Goal: Task Accomplishment & Management: Complete application form

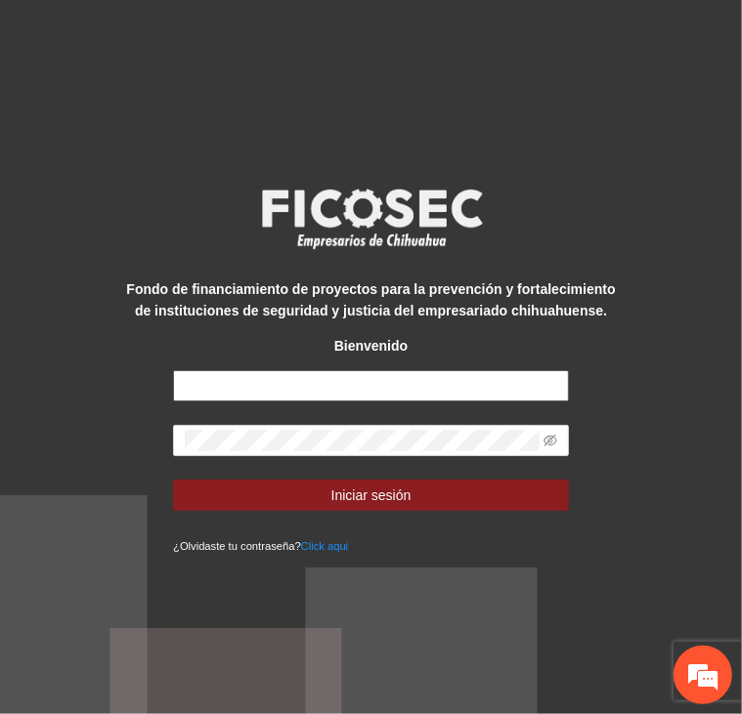
type input "**********"
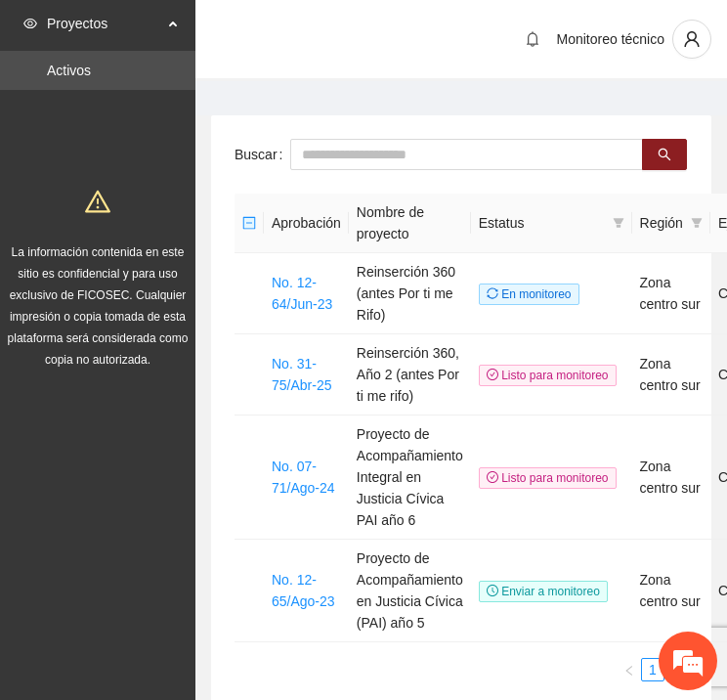
scroll to position [0, 77]
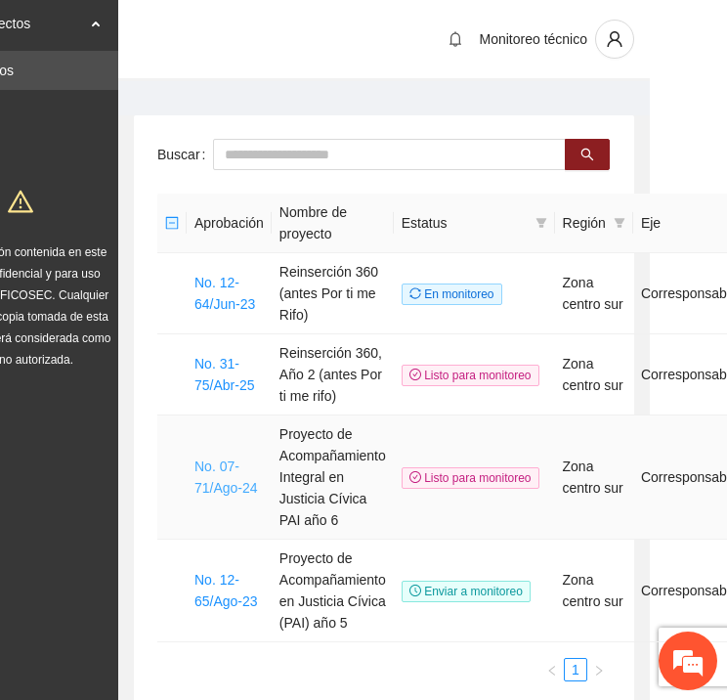
click at [195, 472] on td "No. 07-71/Ago-24" at bounding box center [229, 477] width 85 height 124
click at [209, 479] on link "No. 07-71/Ago-24" at bounding box center [226, 476] width 64 height 37
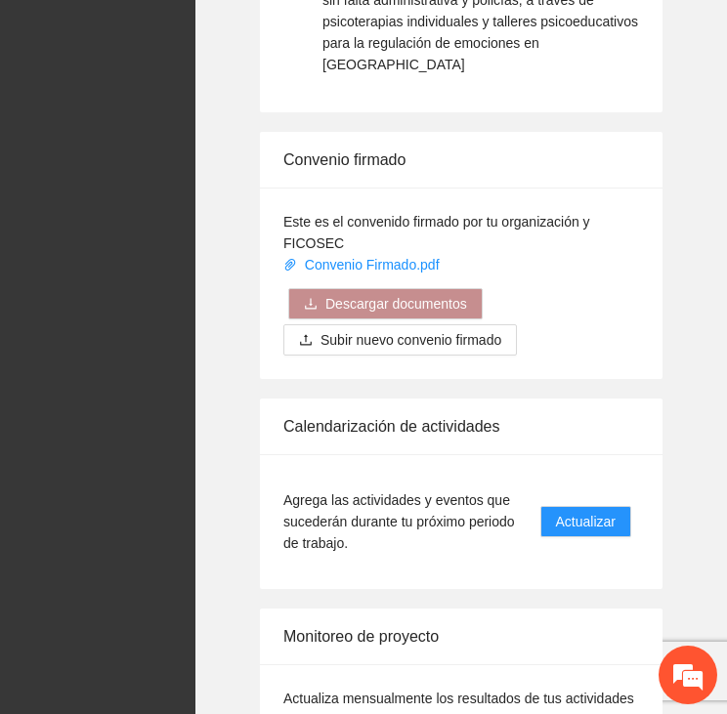
scroll to position [3267, 0]
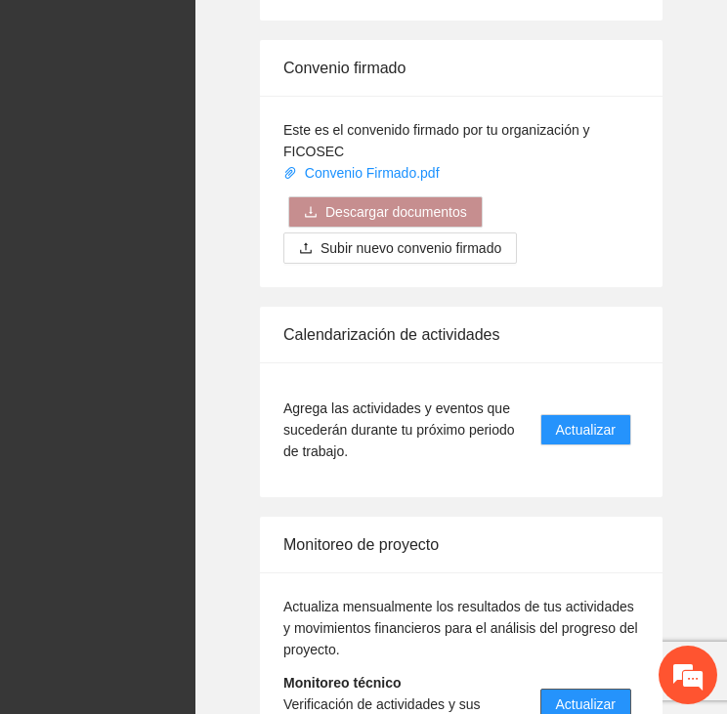
click at [621, 689] on button "Actualizar" at bounding box center [585, 704] width 91 height 31
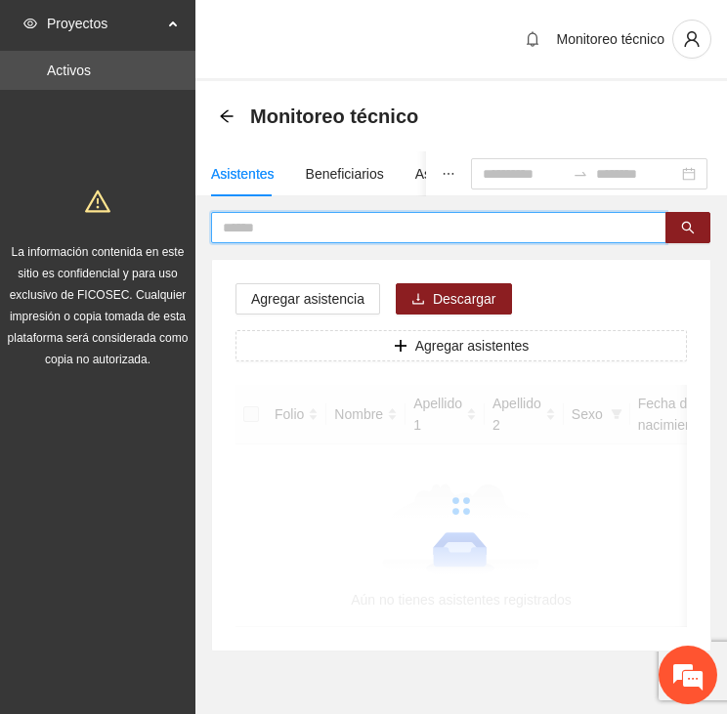
click at [320, 225] on input "text" at bounding box center [431, 228] width 416 height 22
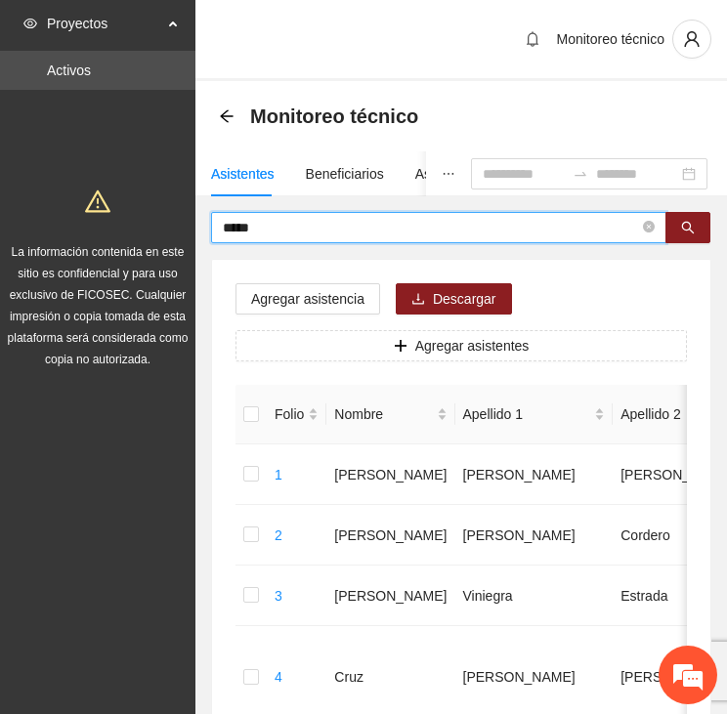
type input "*****"
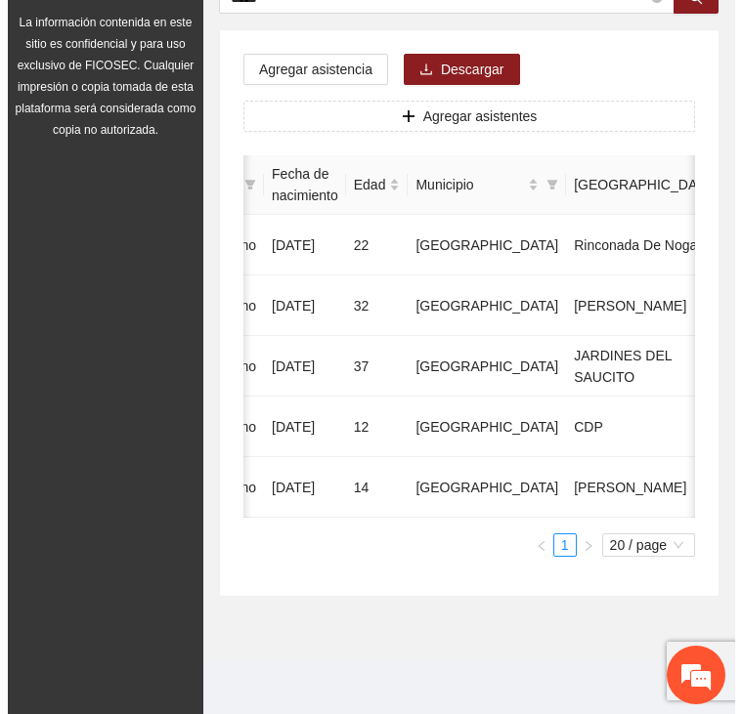
scroll to position [0, 550]
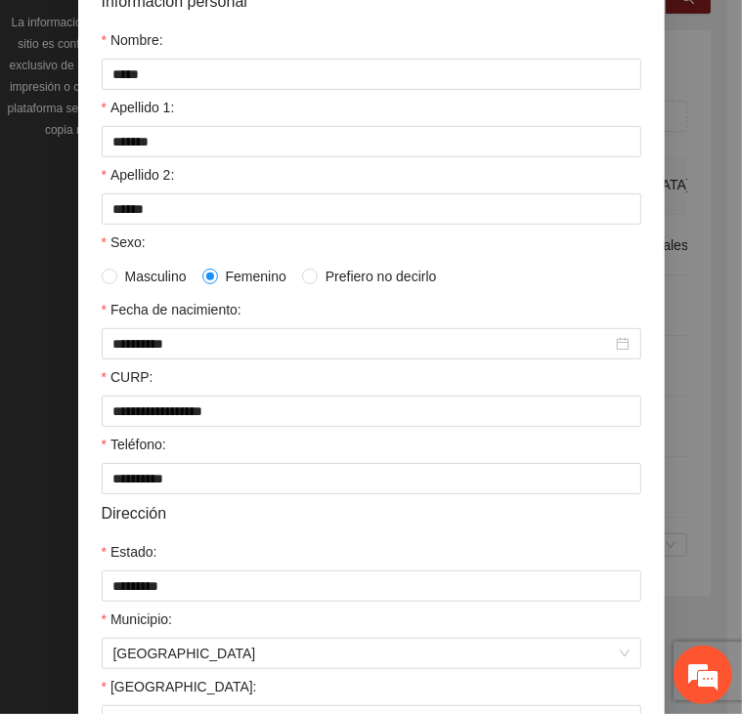
scroll to position [438, 0]
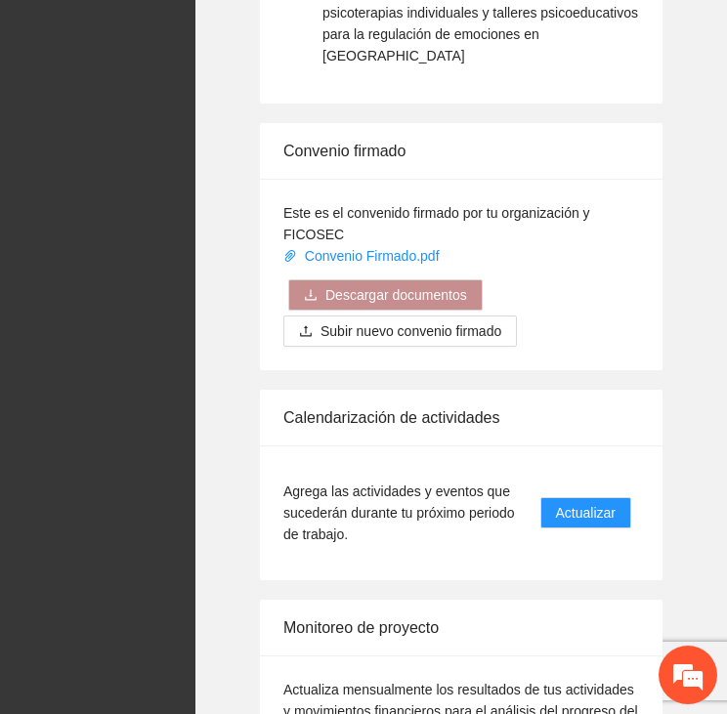
scroll to position [3267, 0]
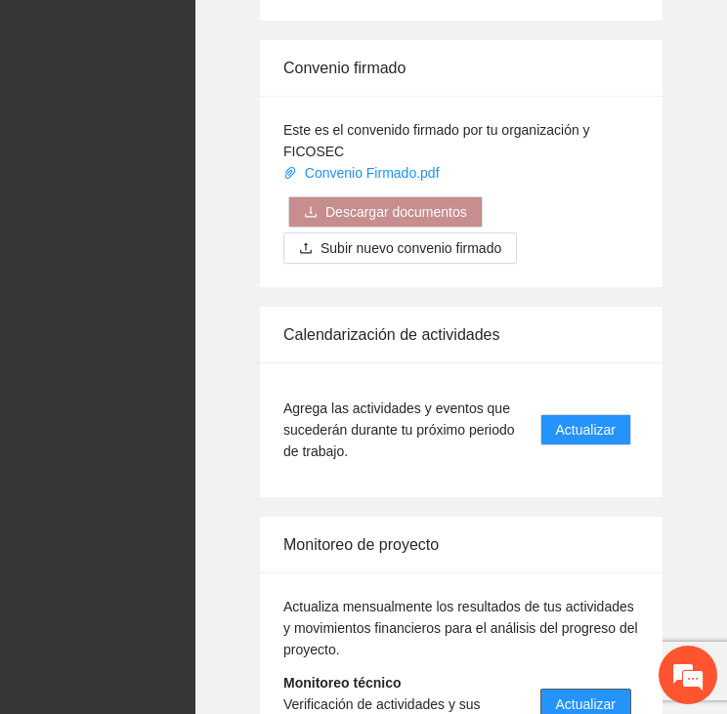
click at [590, 694] on span "Actualizar" at bounding box center [586, 705] width 60 height 22
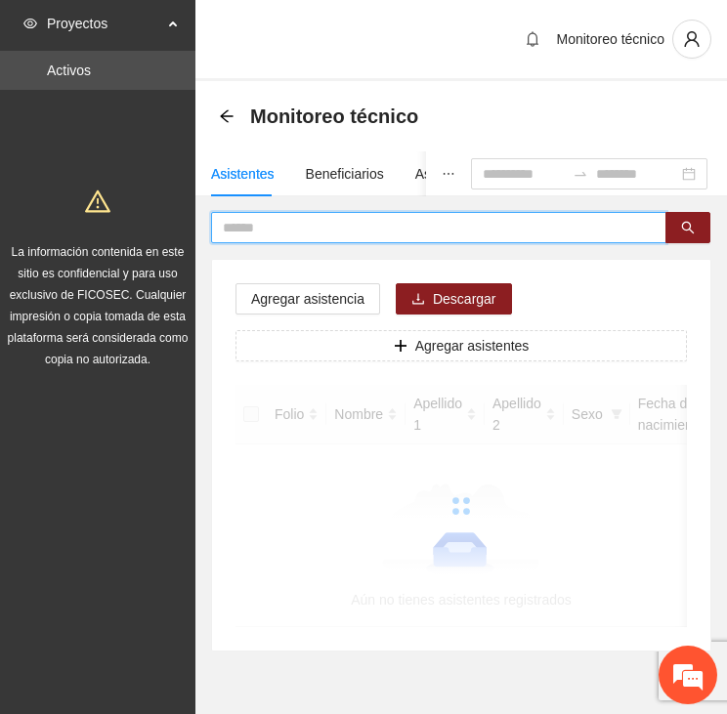
click at [329, 218] on input "text" at bounding box center [431, 228] width 416 height 22
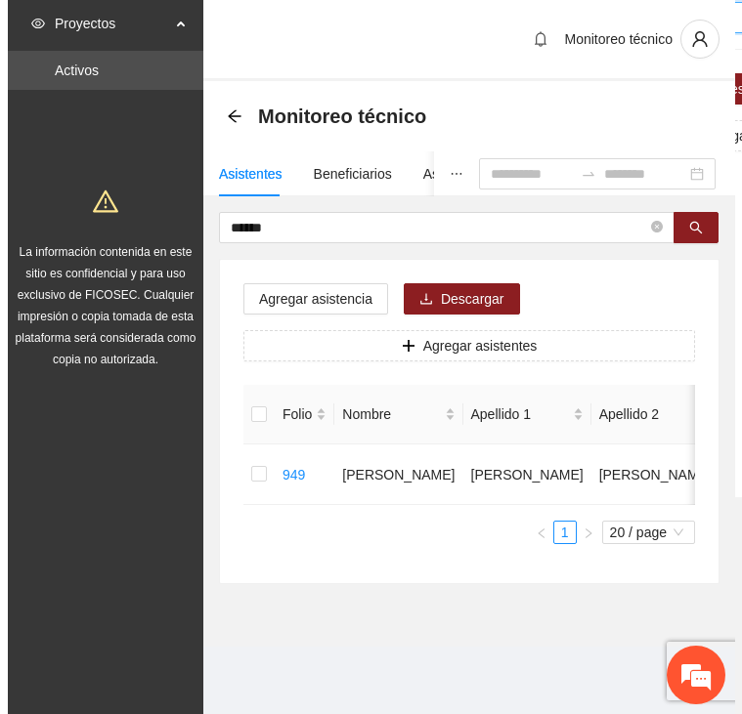
scroll to position [0, 546]
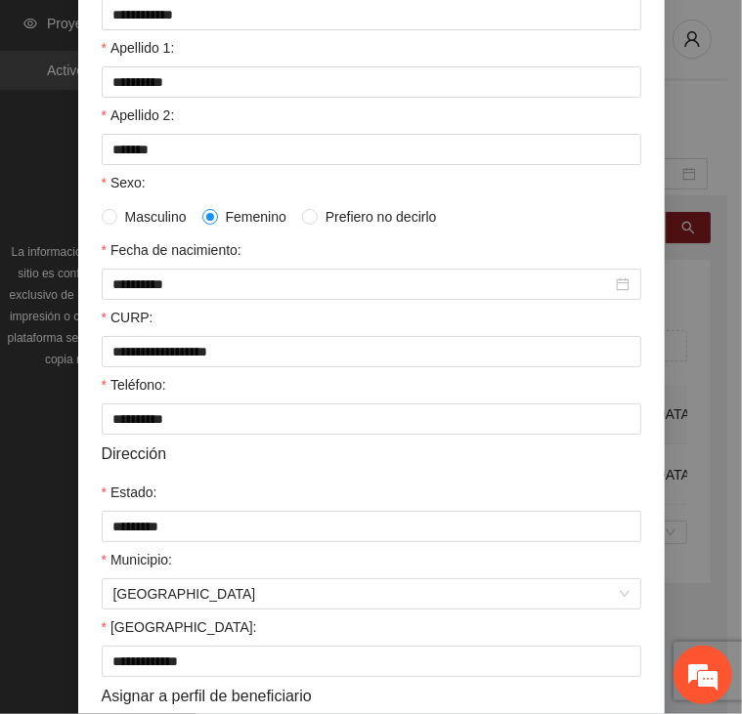
scroll to position [438, 0]
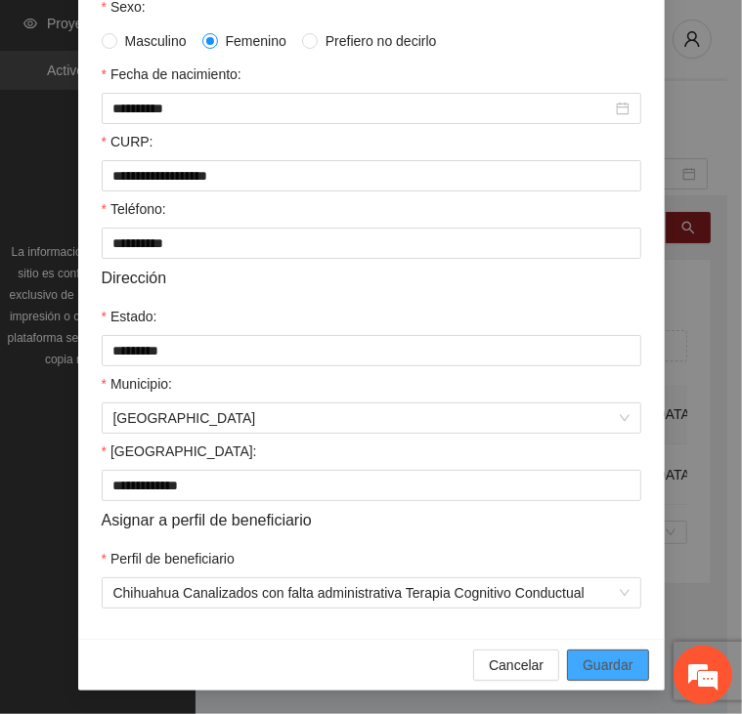
click at [612, 656] on span "Guardar" at bounding box center [608, 666] width 50 height 22
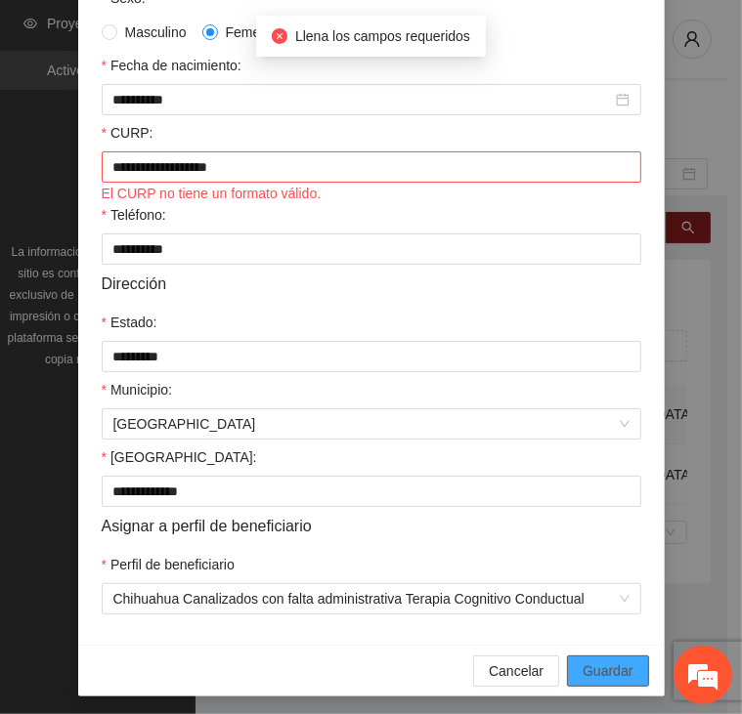
click at [604, 682] on span "Guardar" at bounding box center [608, 672] width 50 height 22
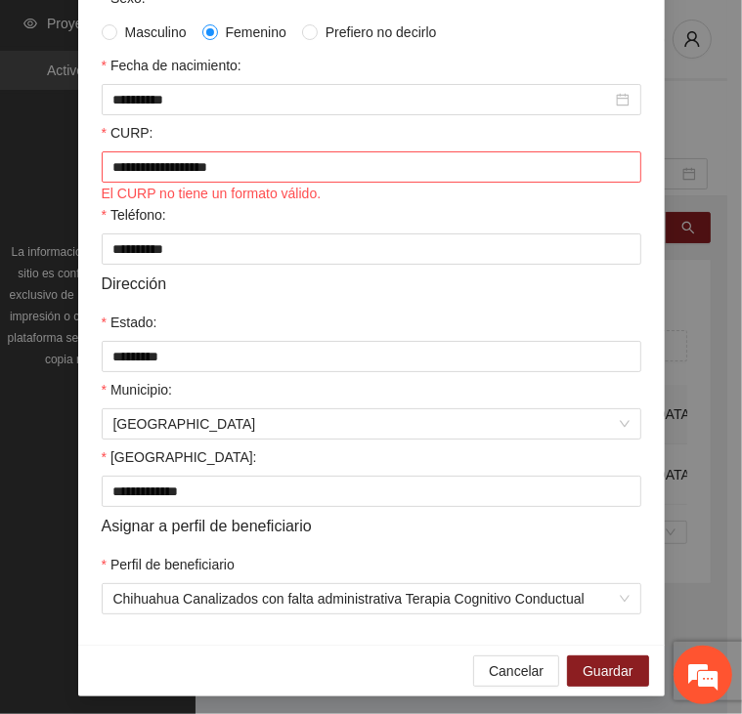
click at [695, 351] on div "**********" at bounding box center [371, 357] width 742 height 714
click at [514, 676] on span "Cancelar" at bounding box center [516, 672] width 55 height 22
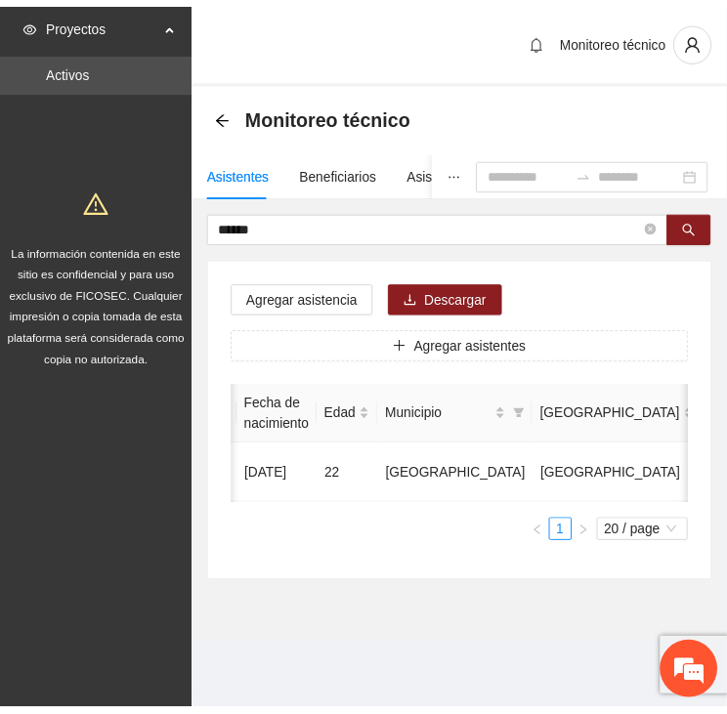
scroll to position [0, 532]
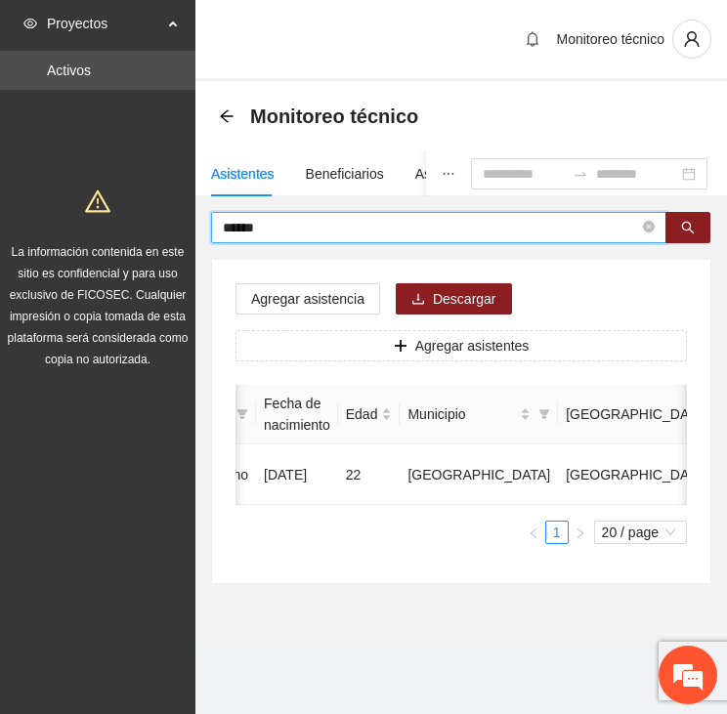
drag, startPoint x: 292, startPoint y: 226, endPoint x: 231, endPoint y: 234, distance: 62.1
click at [231, 234] on input "******" at bounding box center [431, 228] width 416 height 22
type input "*"
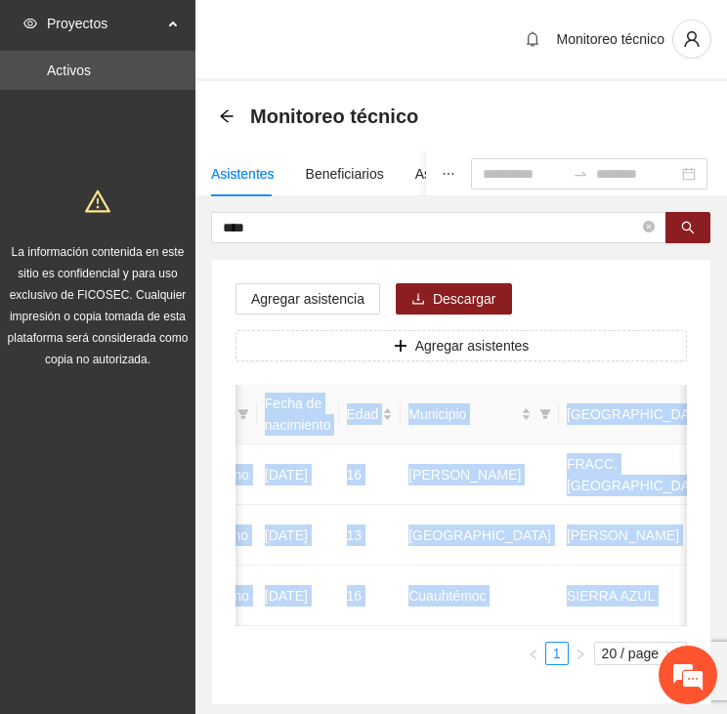
drag, startPoint x: 497, startPoint y: 662, endPoint x: 563, endPoint y: 650, distance: 67.5
click at [563, 650] on div "Folio Nombre Apellido 1 Apellido 2 Sexo Fecha de nacimiento Edad Municipio Colo…" at bounding box center [462, 525] width 452 height 281
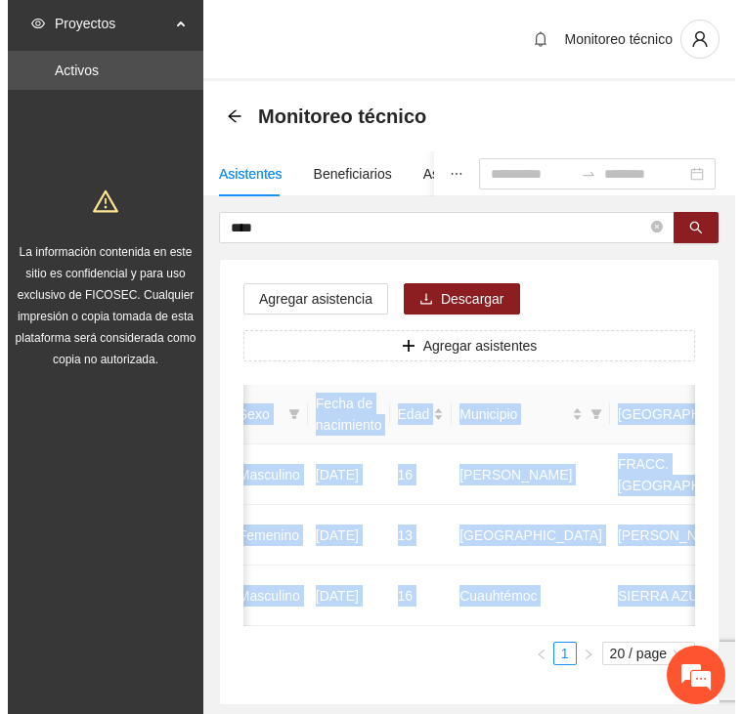
scroll to position [0, 547]
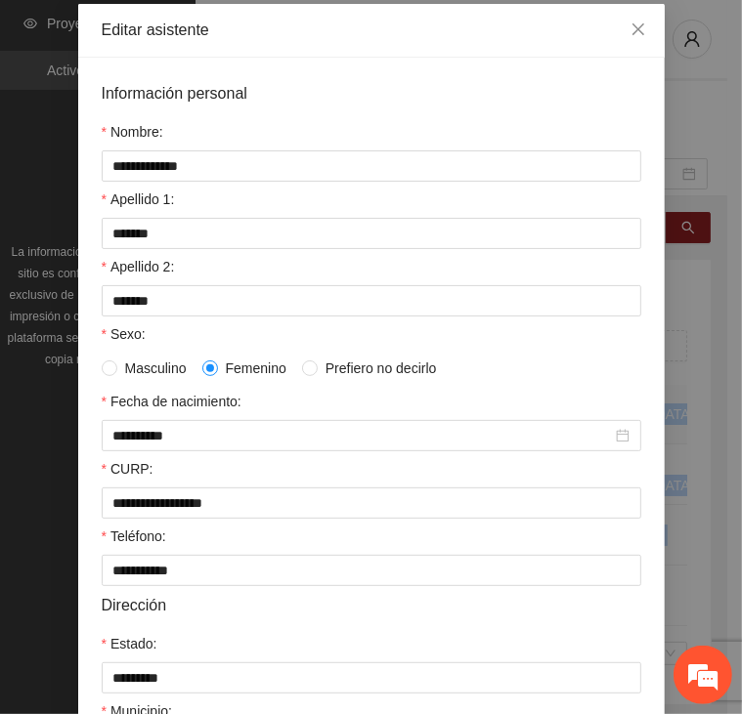
scroll to position [438, 0]
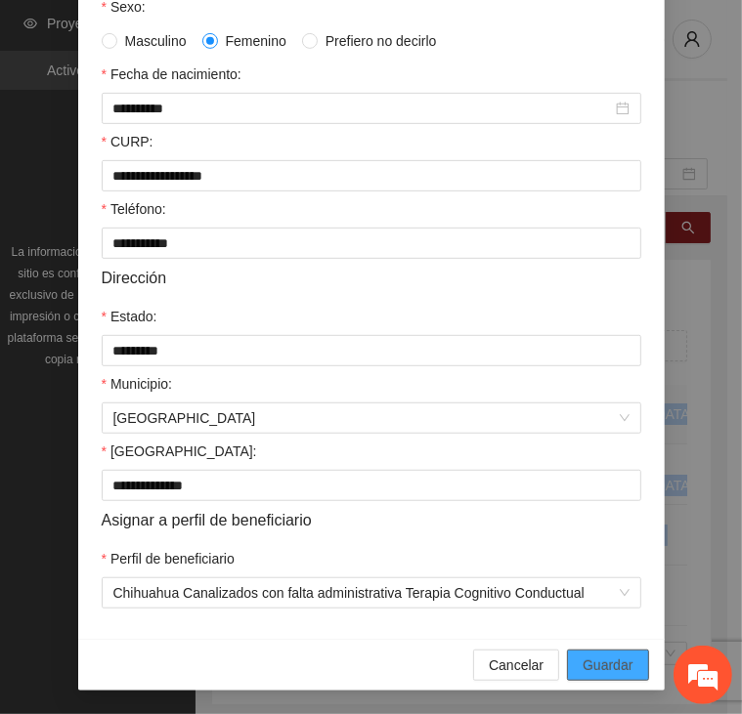
click at [590, 662] on span "Guardar" at bounding box center [608, 666] width 50 height 22
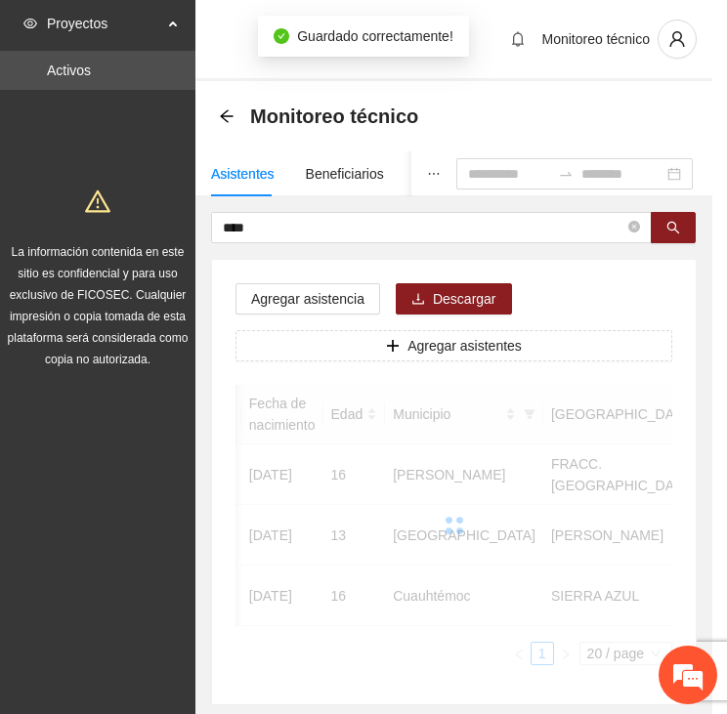
scroll to position [0, 533]
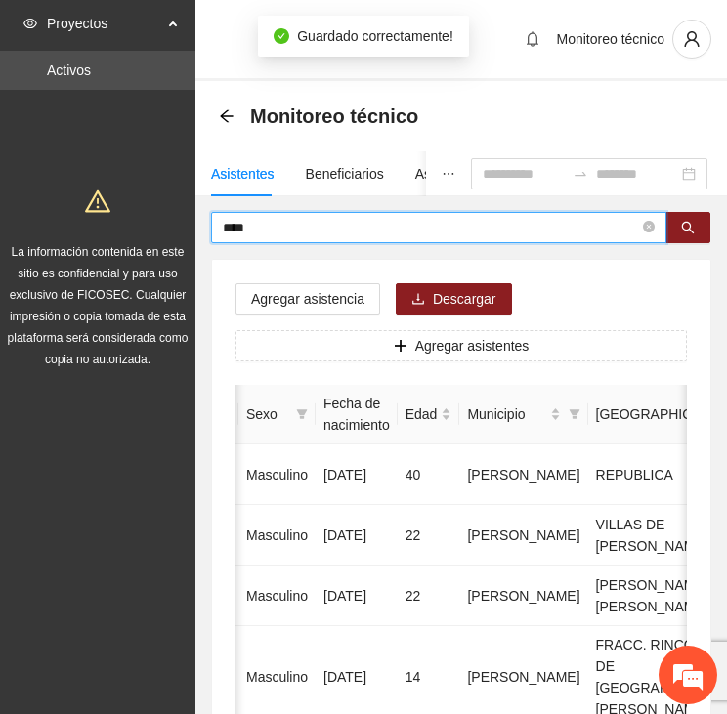
drag, startPoint x: 278, startPoint y: 230, endPoint x: 184, endPoint y: 275, distance: 104.0
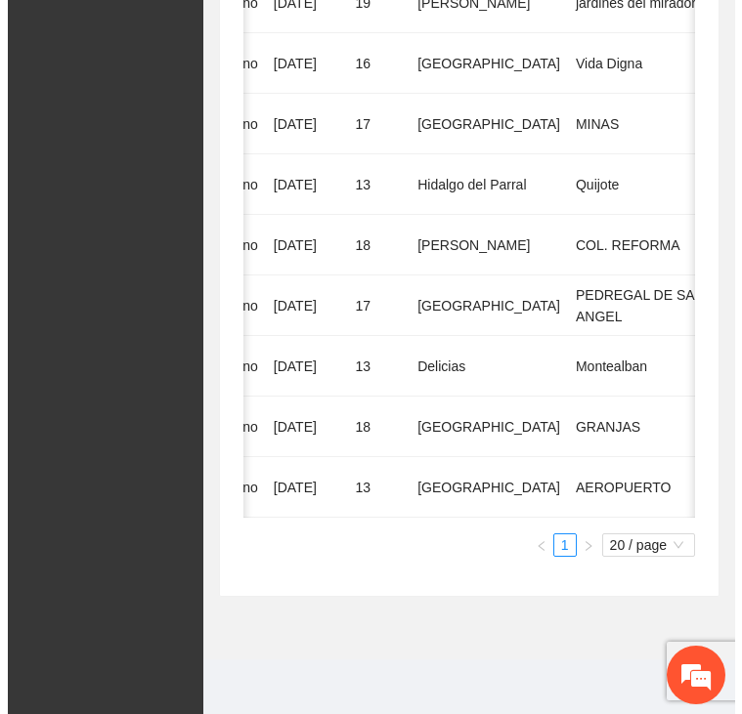
scroll to position [0, 592]
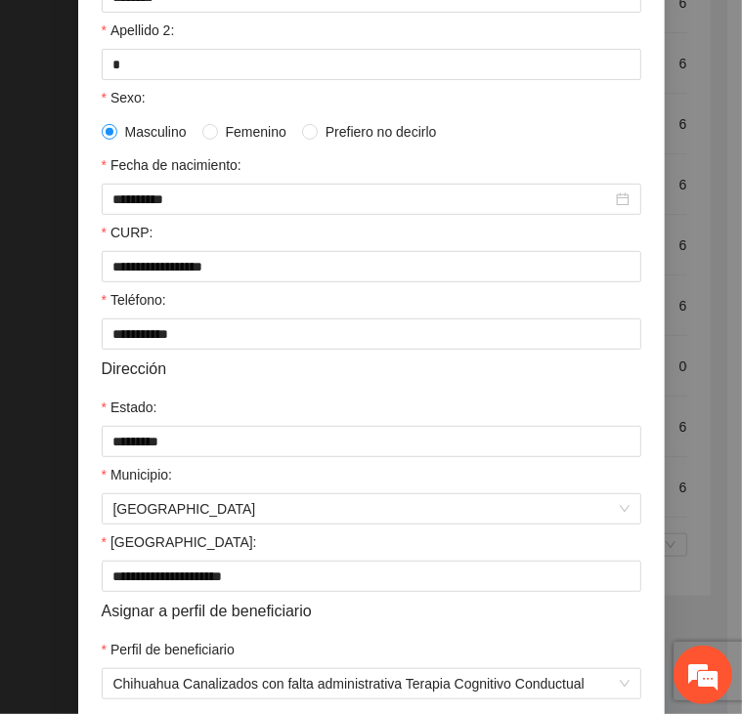
scroll to position [438, 0]
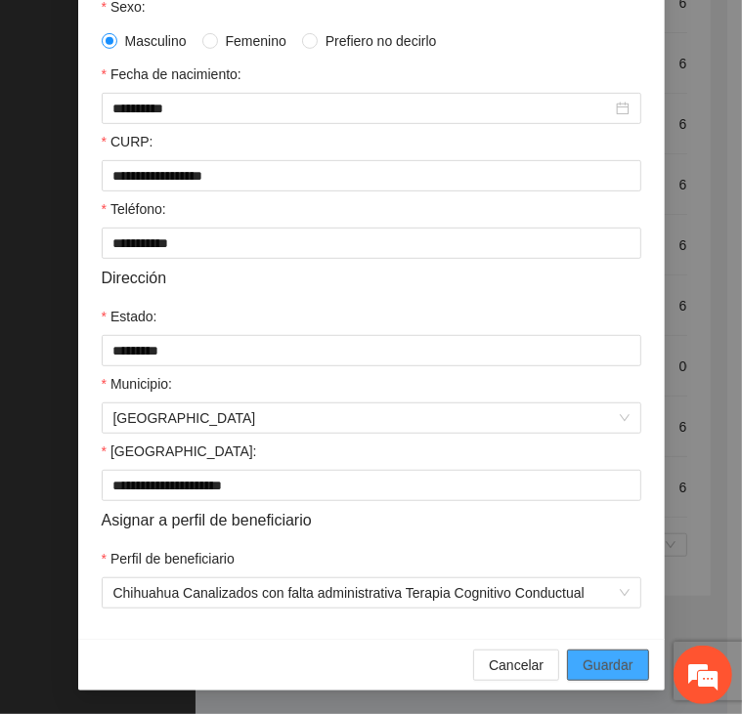
click at [611, 668] on span "Guardar" at bounding box center [608, 666] width 50 height 22
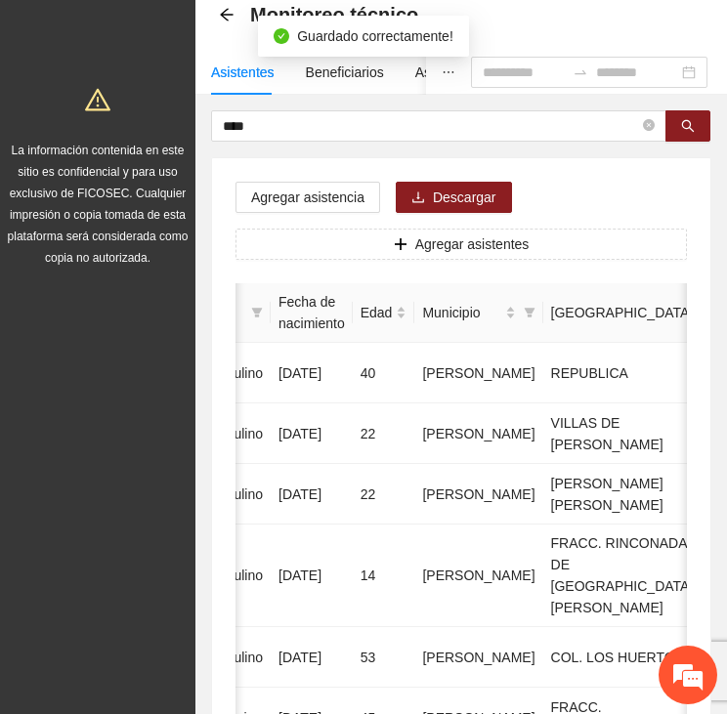
scroll to position [0, 0]
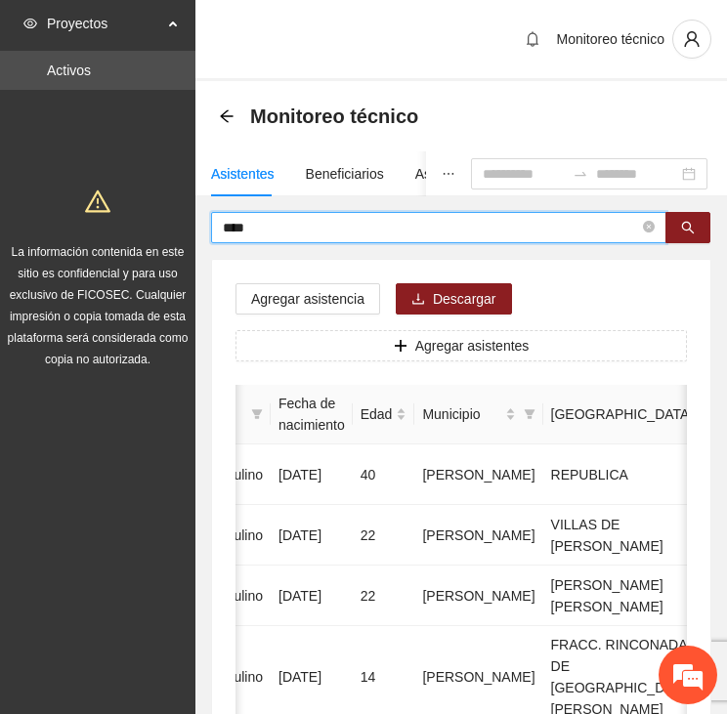
click at [413, 229] on input "****" at bounding box center [431, 228] width 416 height 22
type input "*"
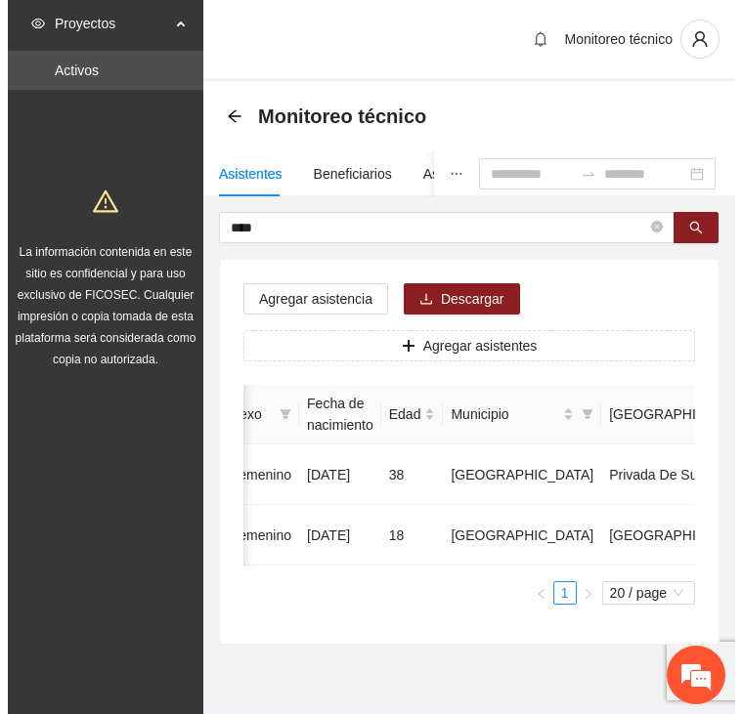
scroll to position [0, 546]
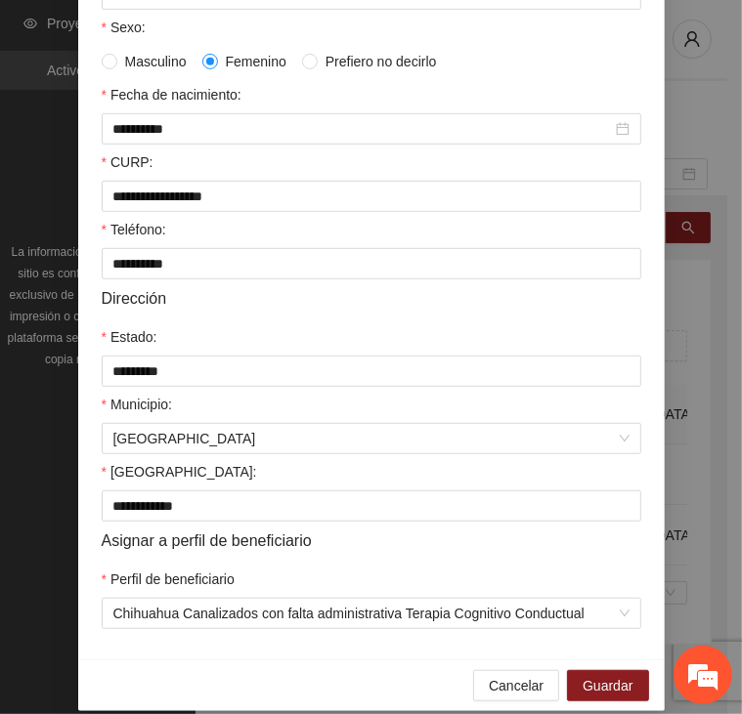
scroll to position [438, 0]
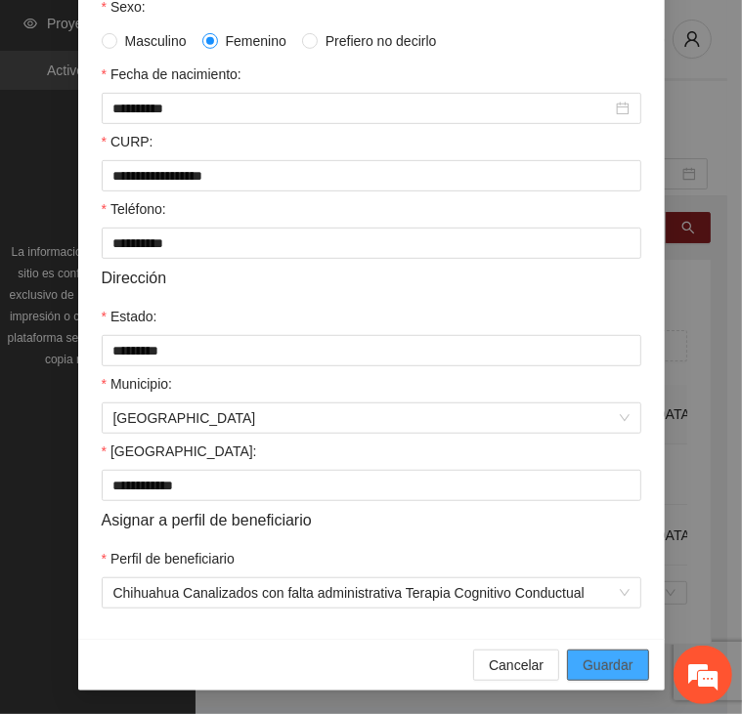
click at [636, 668] on button "Guardar" at bounding box center [607, 665] width 81 height 31
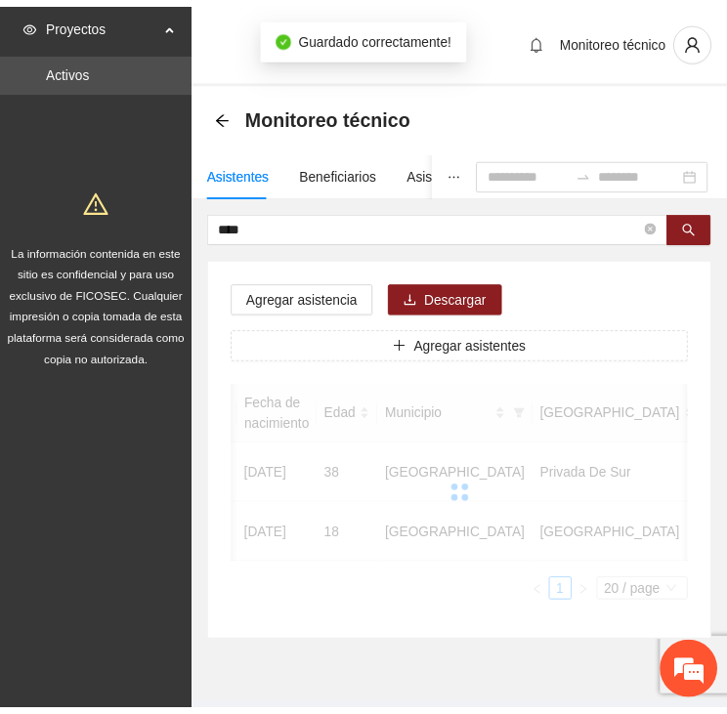
scroll to position [0, 532]
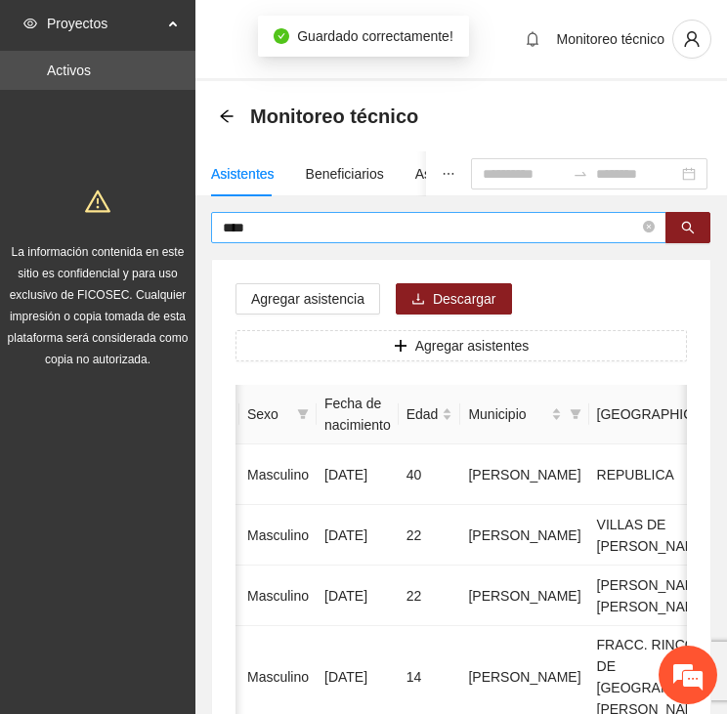
click at [352, 222] on input "****" at bounding box center [431, 228] width 416 height 22
type input "*"
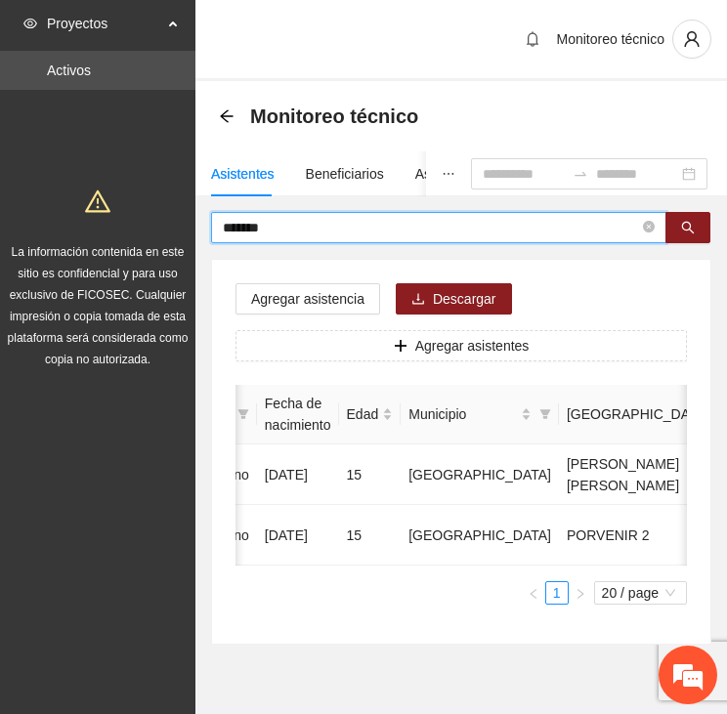
click at [439, 231] on input "*******" at bounding box center [431, 228] width 416 height 22
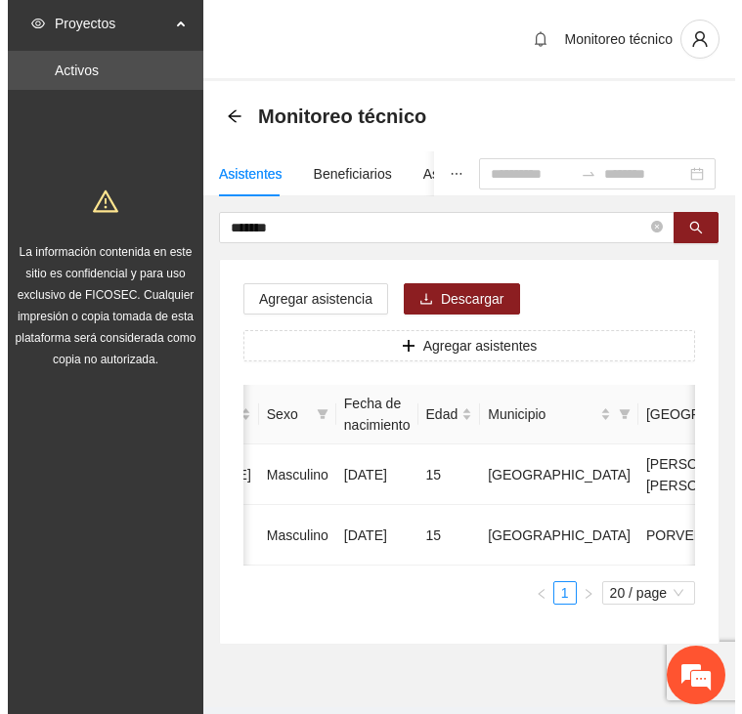
scroll to position [0, 549]
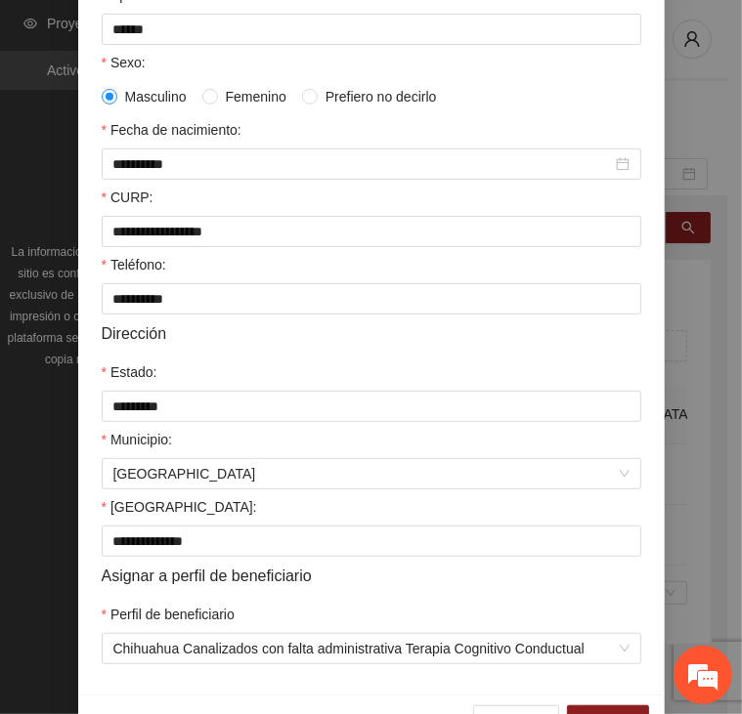
scroll to position [438, 0]
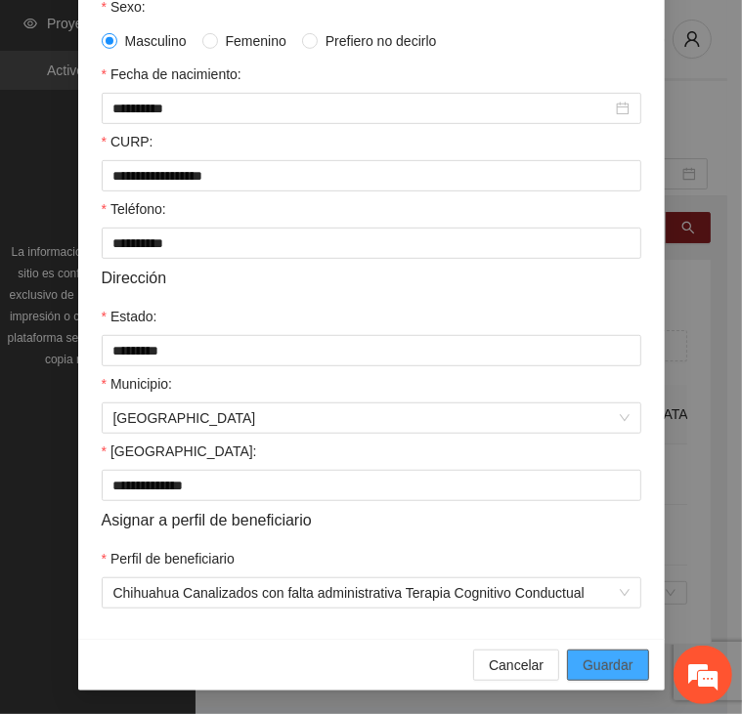
click at [598, 671] on span "Guardar" at bounding box center [608, 666] width 50 height 22
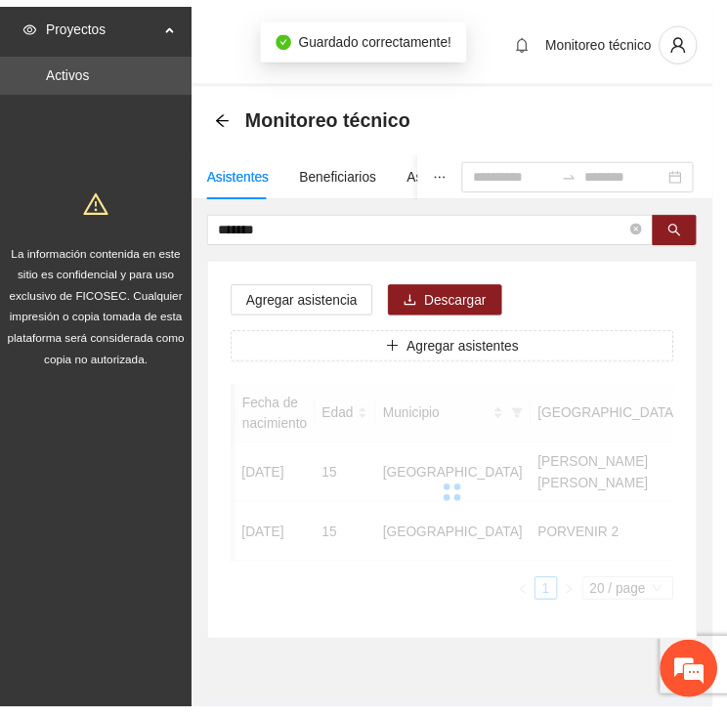
scroll to position [0, 535]
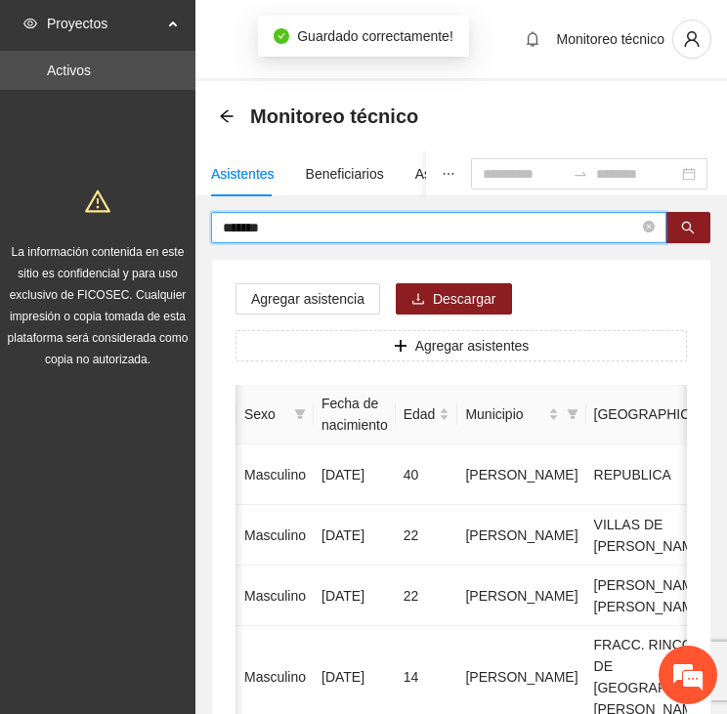
drag, startPoint x: 330, startPoint y: 230, endPoint x: 191, endPoint y: 236, distance: 139.9
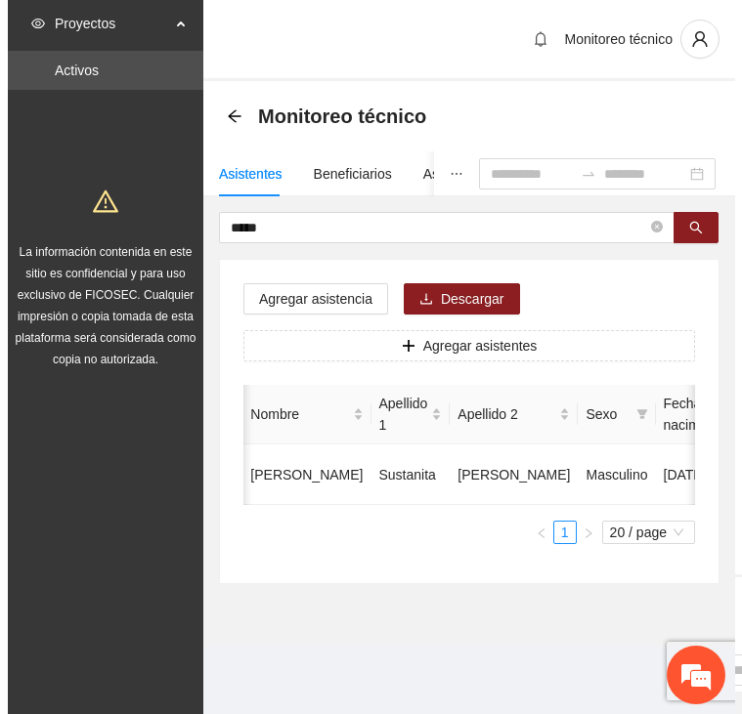
scroll to position [0, 547]
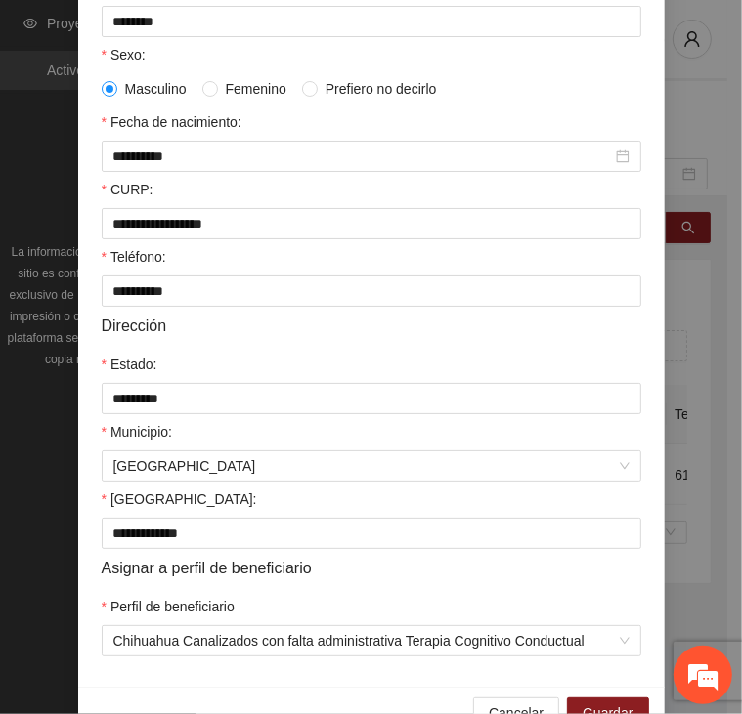
scroll to position [438, 0]
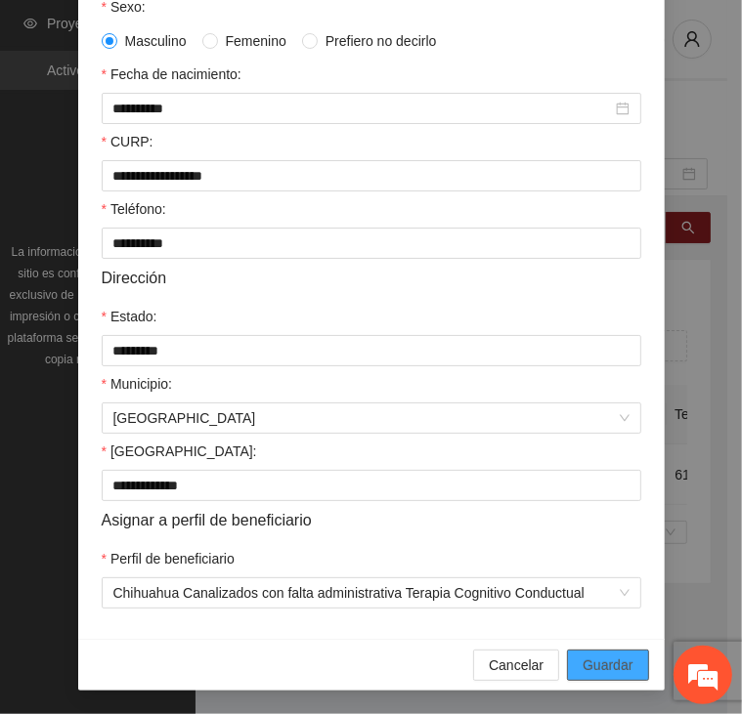
click at [628, 672] on button "Guardar" at bounding box center [607, 665] width 81 height 31
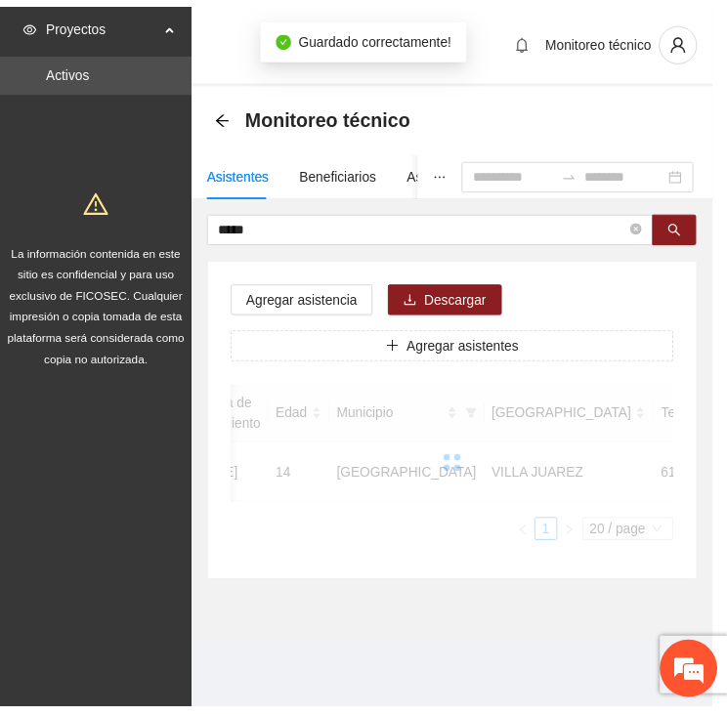
scroll to position [0, 533]
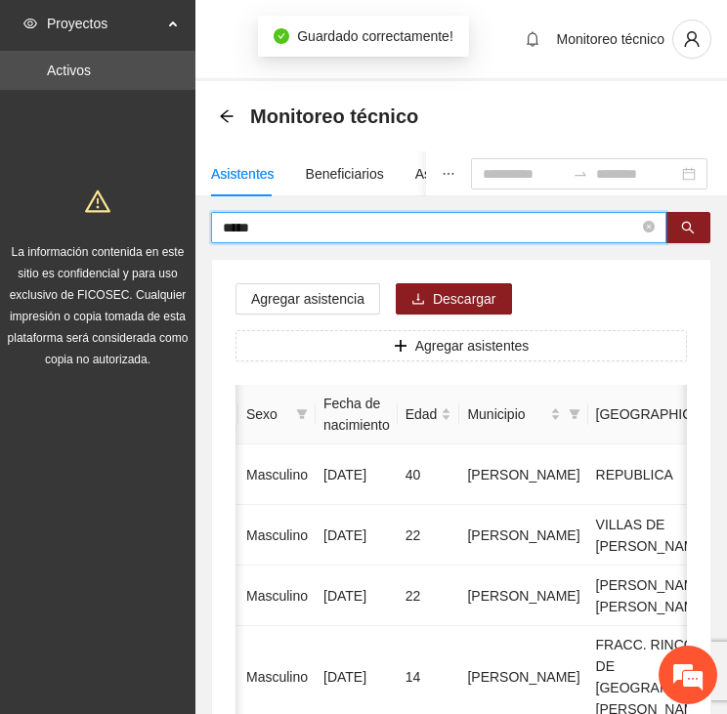
drag, startPoint x: 281, startPoint y: 226, endPoint x: 126, endPoint y: 259, distance: 158.9
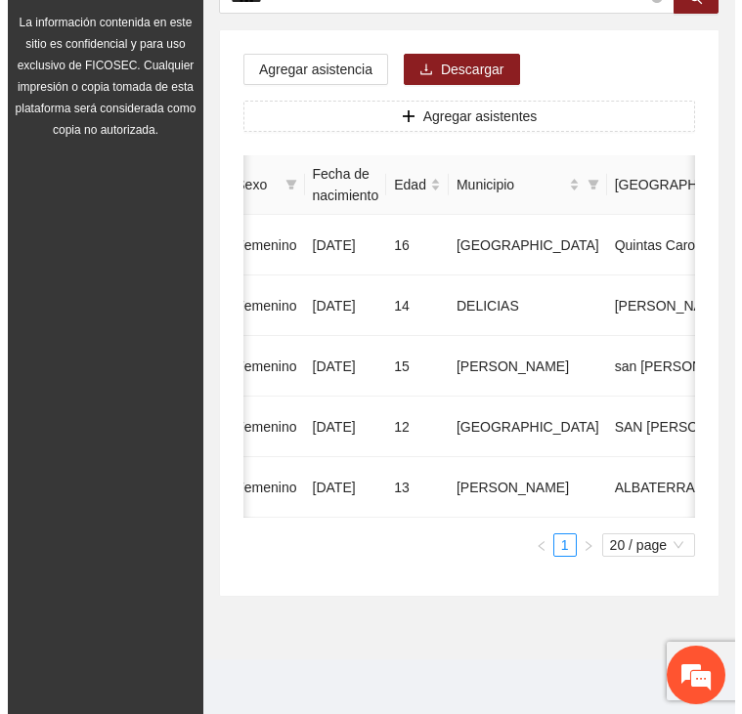
scroll to position [0, 557]
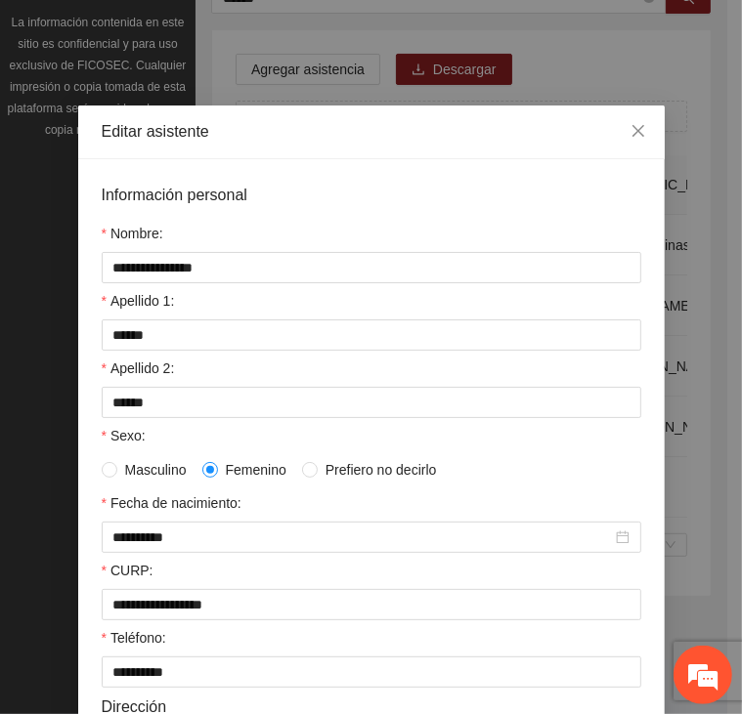
scroll to position [438, 0]
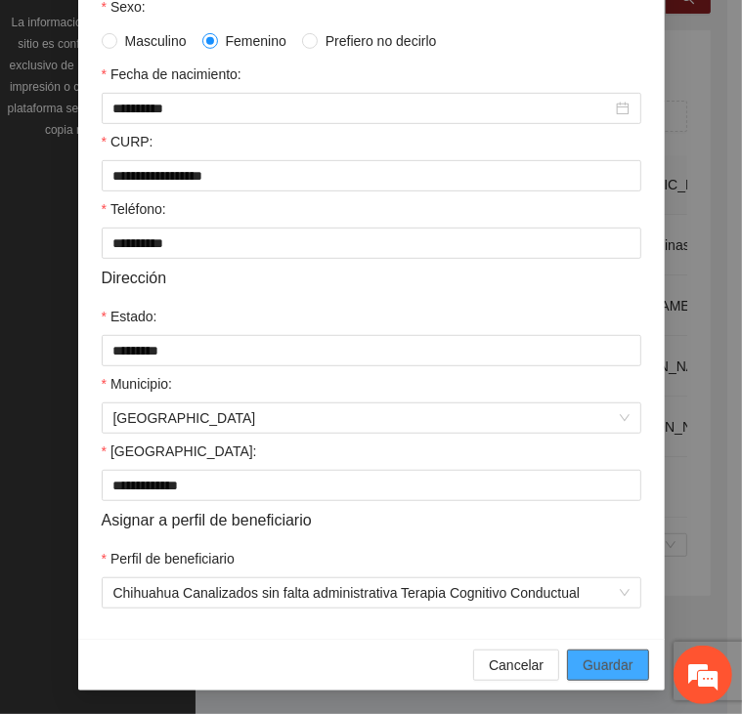
click at [598, 673] on span "Guardar" at bounding box center [608, 666] width 50 height 22
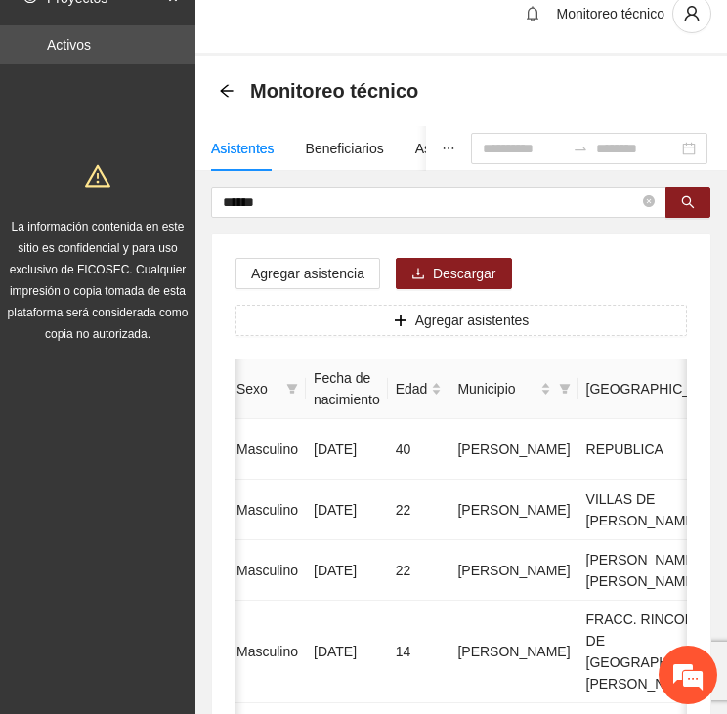
scroll to position [8, 0]
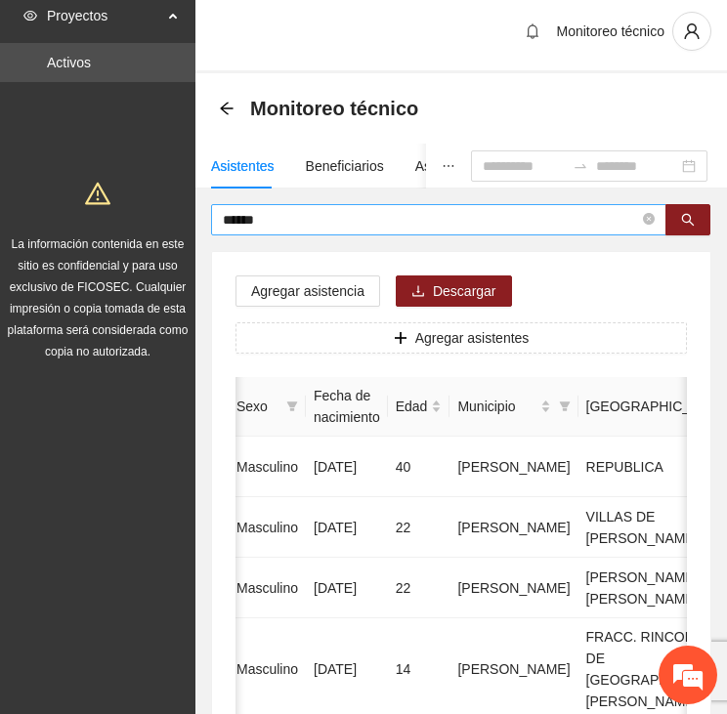
click at [352, 223] on input "******" at bounding box center [431, 220] width 416 height 22
type input "*"
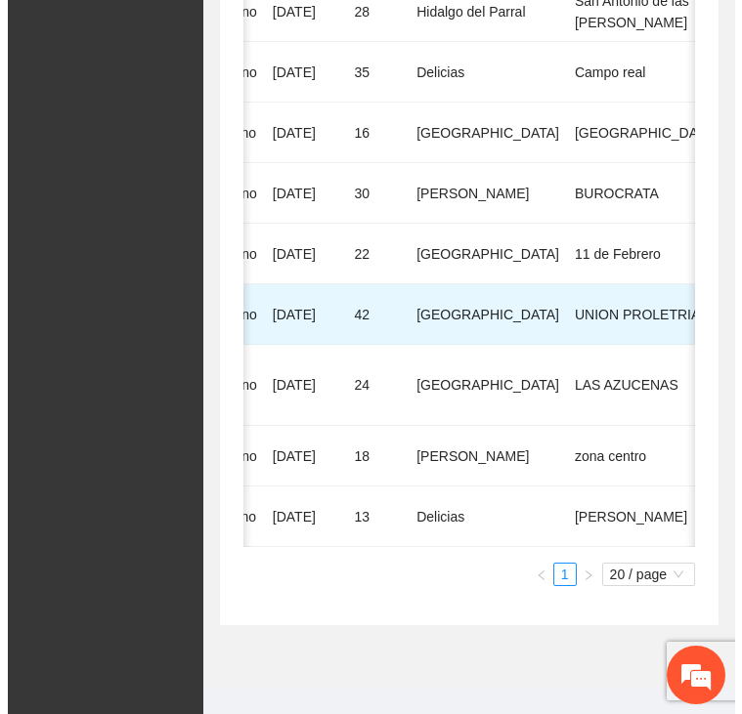
scroll to position [0, 573]
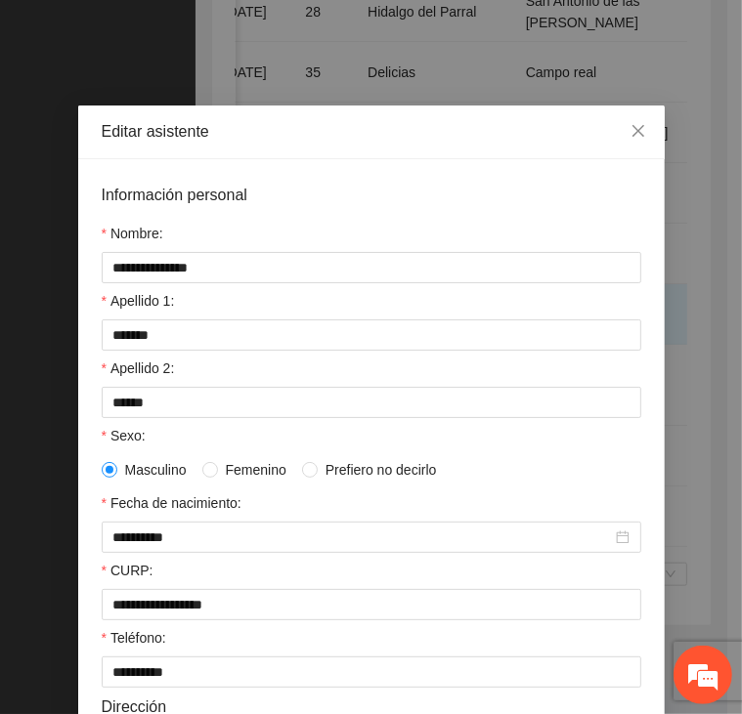
scroll to position [438, 0]
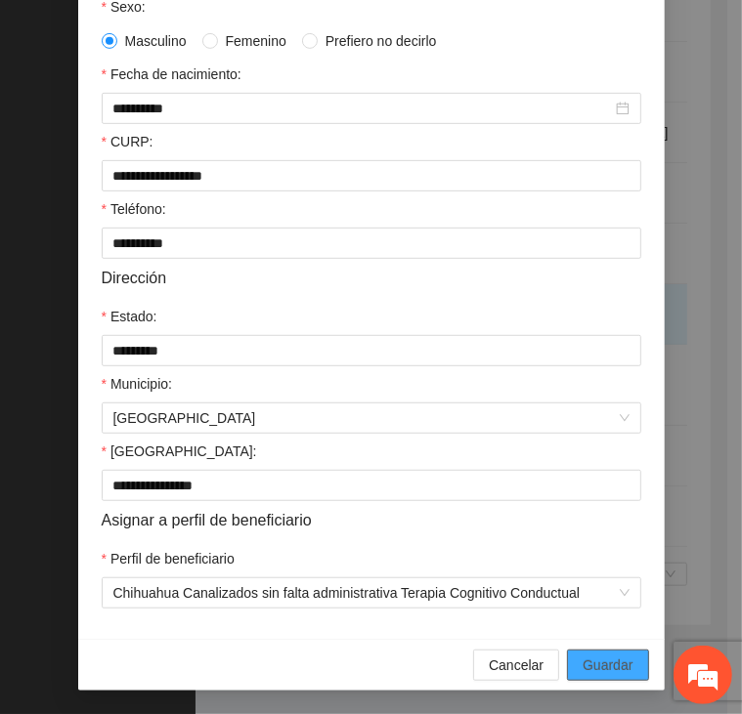
click at [596, 670] on span "Guardar" at bounding box center [608, 666] width 50 height 22
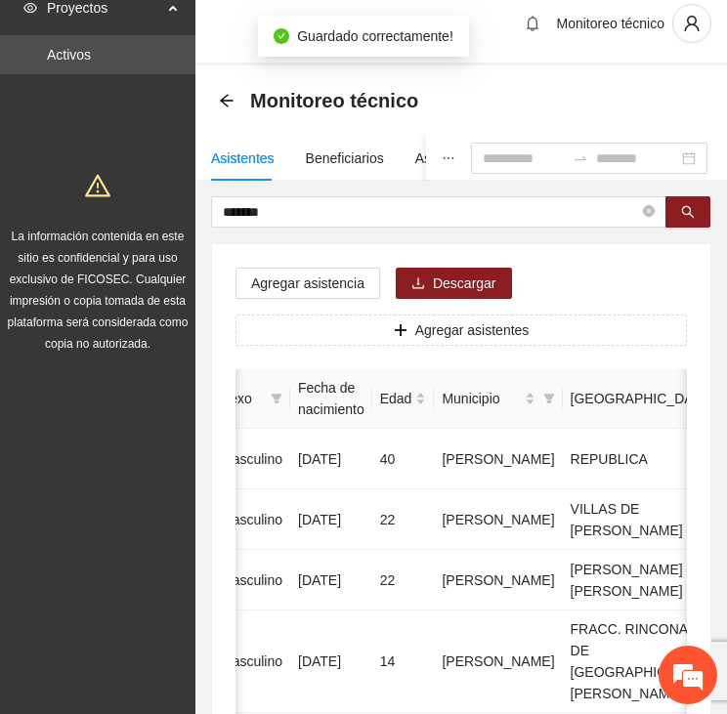
scroll to position [0, 0]
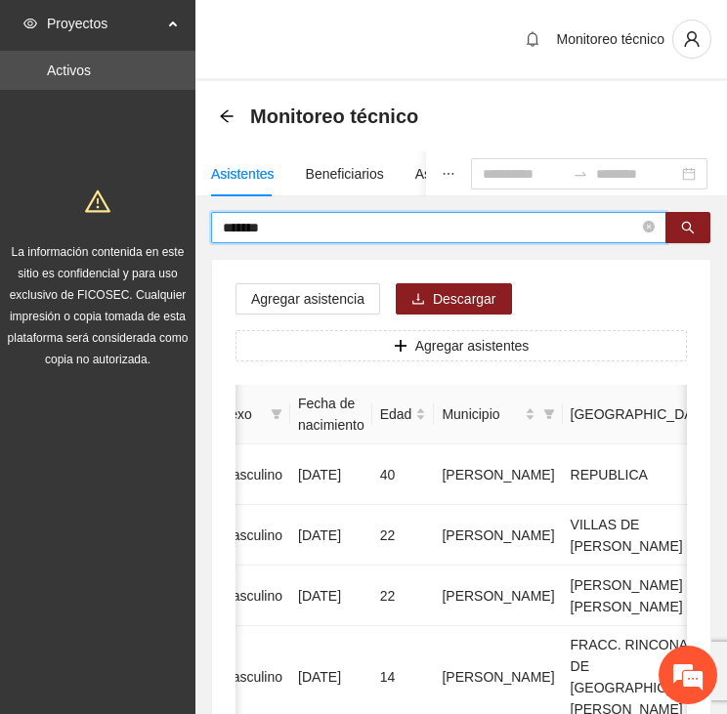
click at [306, 218] on input "*******" at bounding box center [431, 228] width 416 height 22
type input "*"
type input "****"
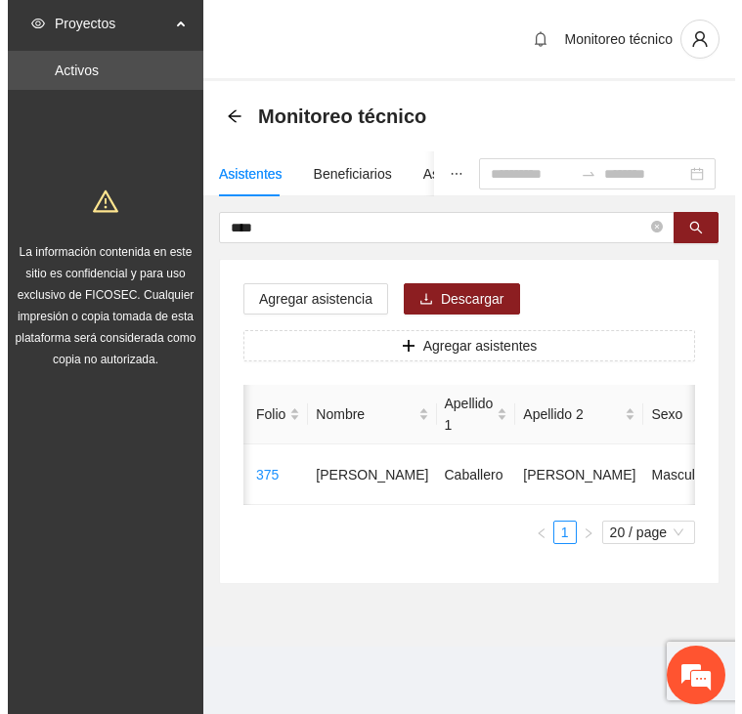
scroll to position [0, 547]
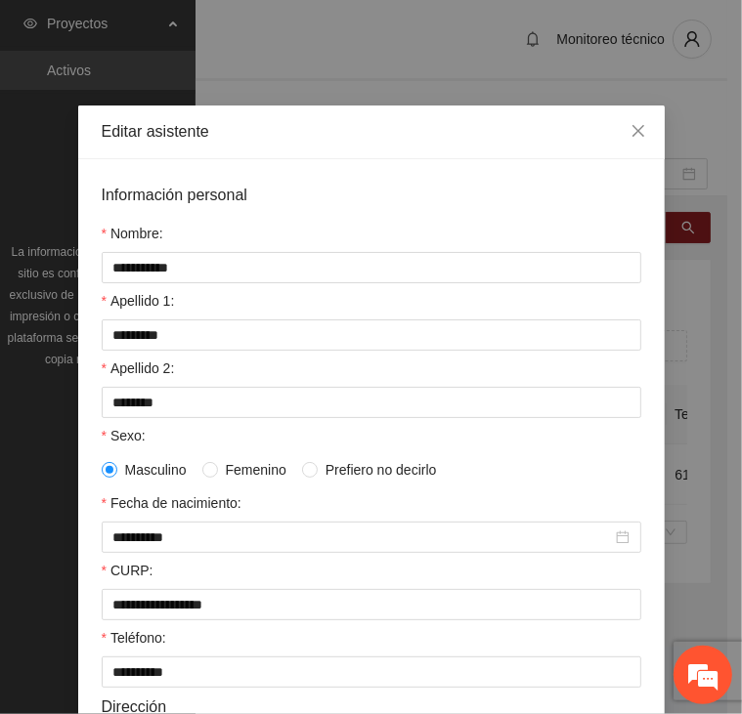
scroll to position [438, 0]
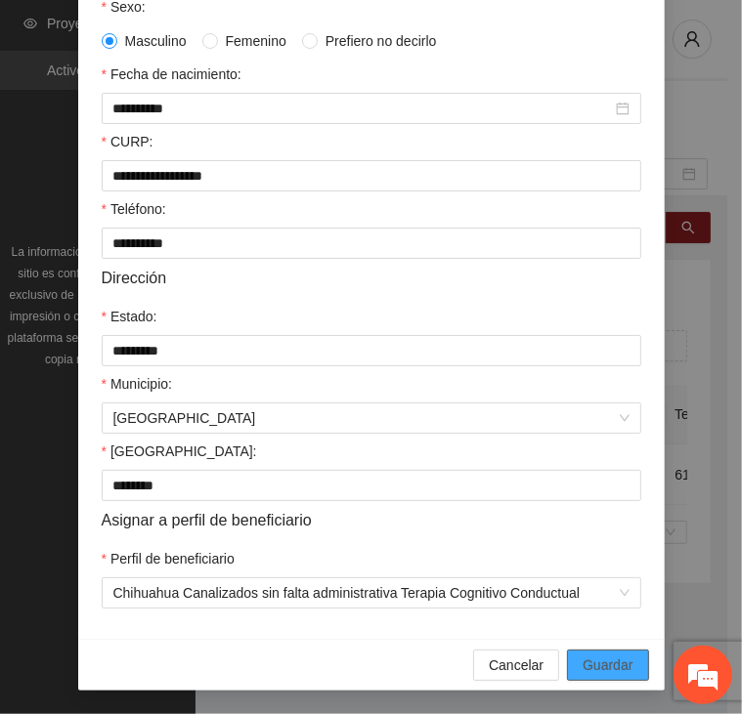
click at [618, 668] on span "Guardar" at bounding box center [608, 666] width 50 height 22
